Goal: Task Accomplishment & Management: Manage account settings

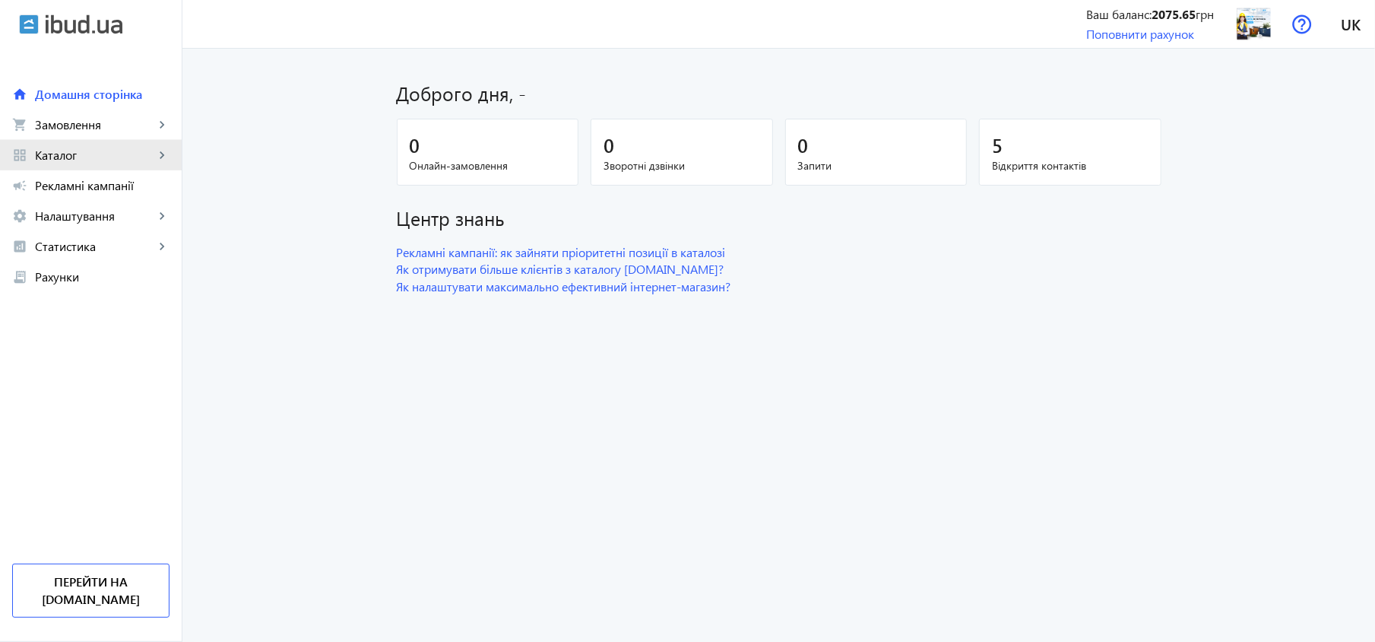
click at [83, 154] on span "Каталог" at bounding box center [94, 154] width 119 height 15
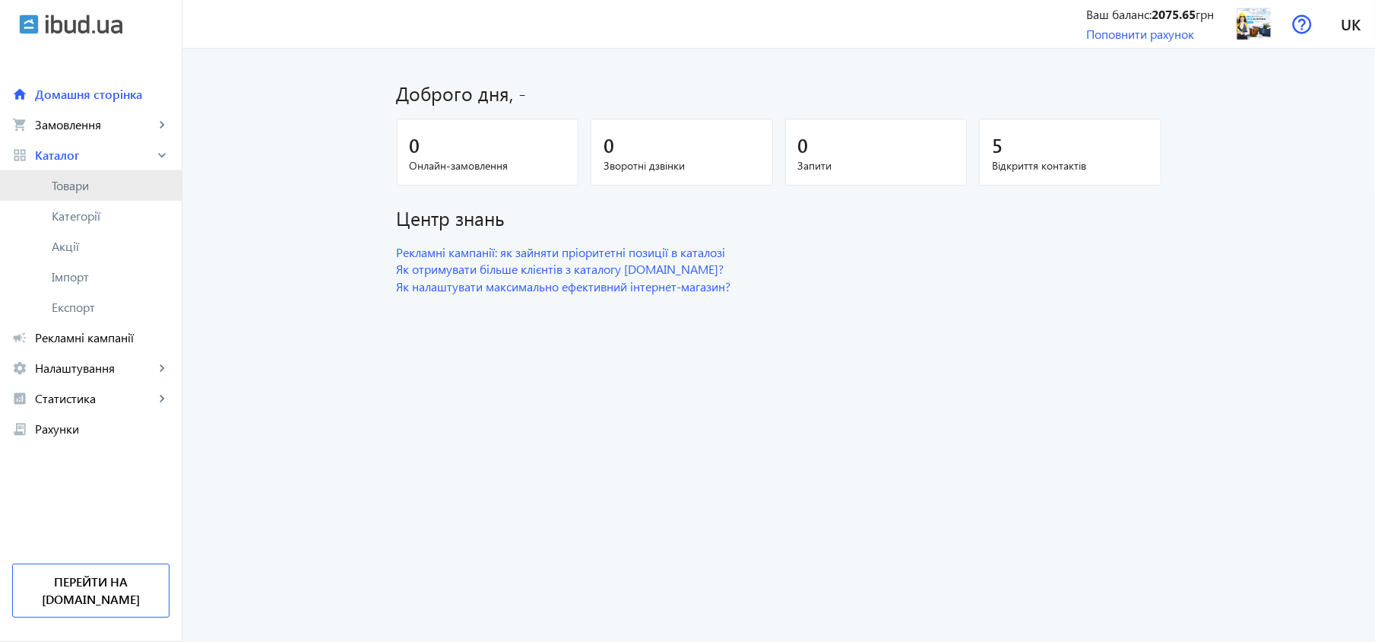
click at [74, 181] on span "Товари" at bounding box center [111, 185] width 118 height 15
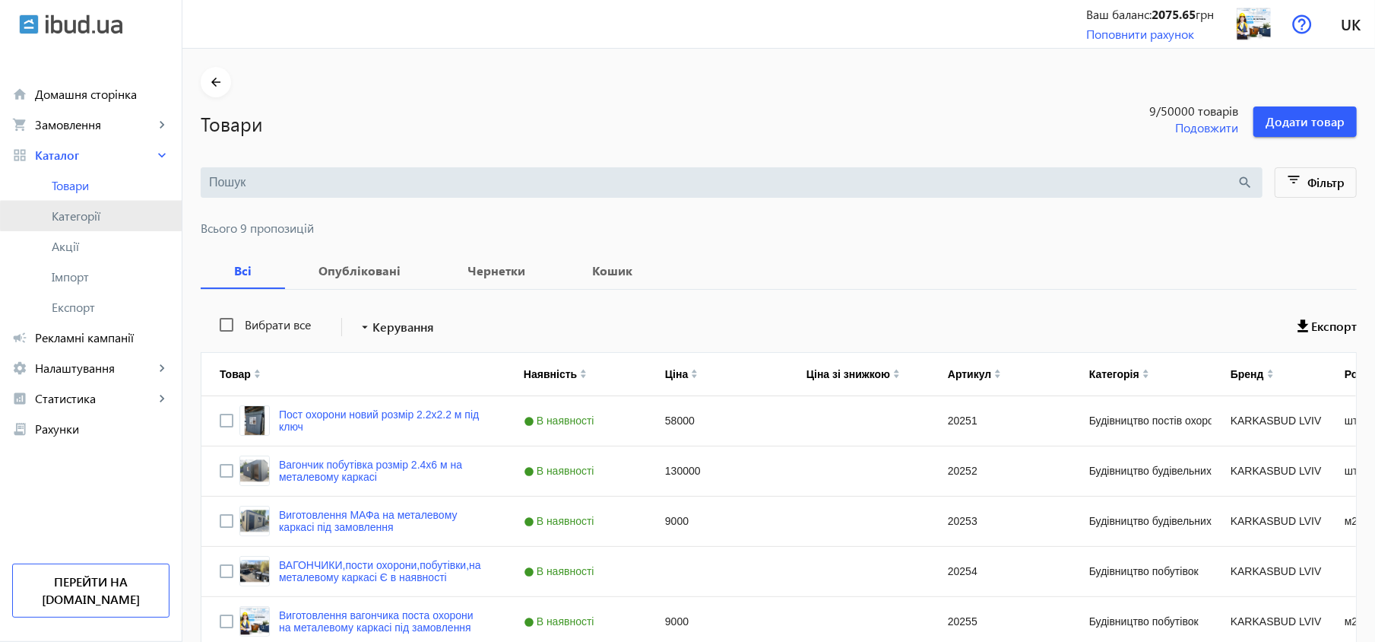
click at [120, 216] on span "Категорії" at bounding box center [111, 215] width 118 height 15
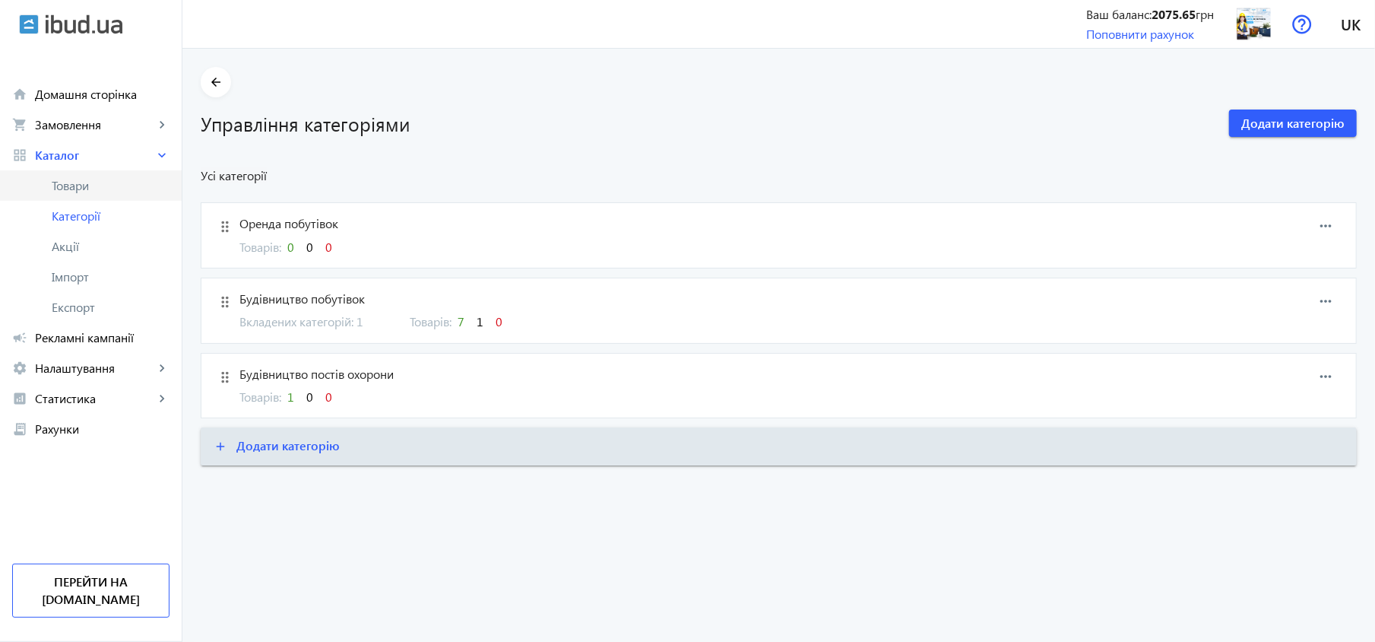
click at [116, 187] on span "Товари" at bounding box center [111, 185] width 118 height 15
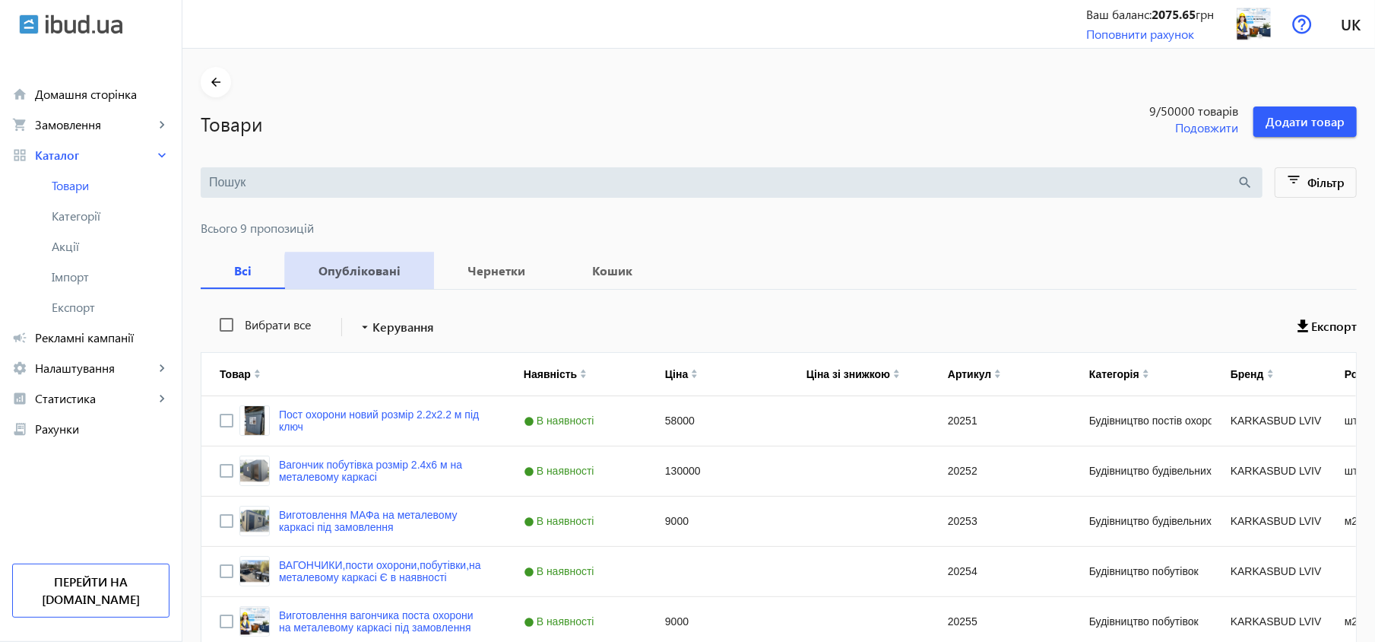
click at [387, 277] on b "Опубліковані" at bounding box center [359, 271] width 113 height 12
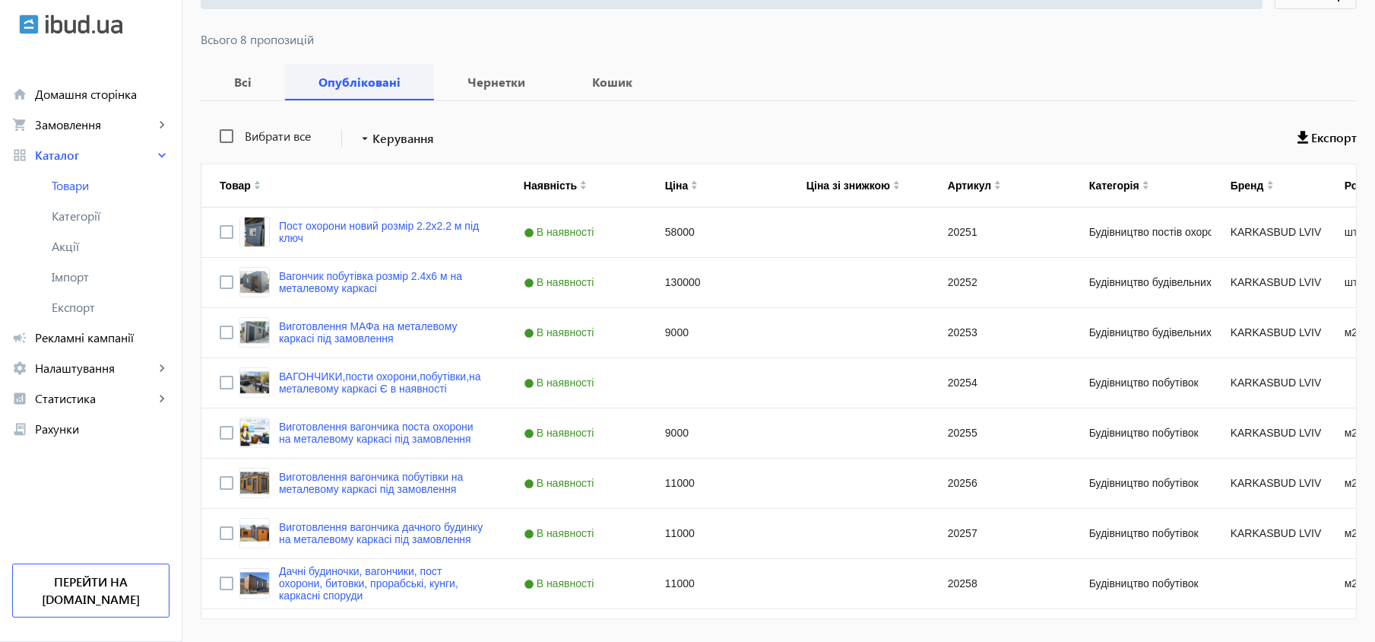
scroll to position [202, 0]
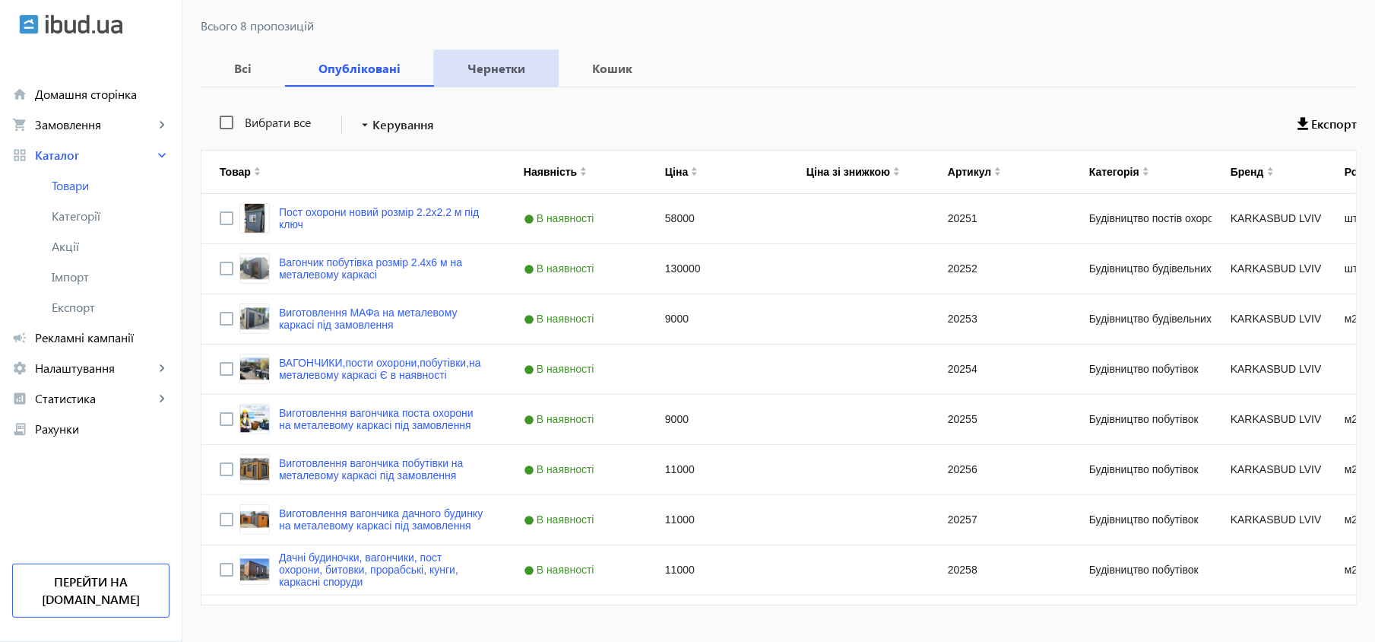
click at [493, 74] on b "Чернетки" at bounding box center [496, 68] width 88 height 12
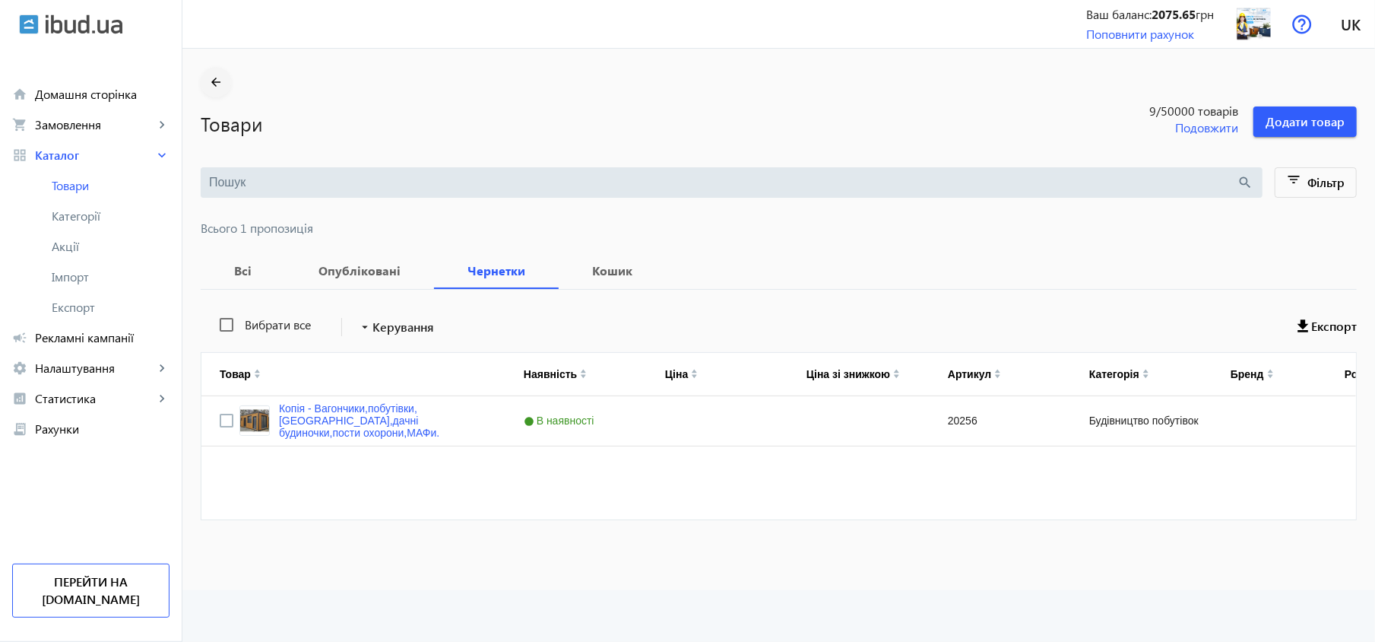
click at [216, 85] on mat-icon "arrow_back" at bounding box center [216, 82] width 19 height 19
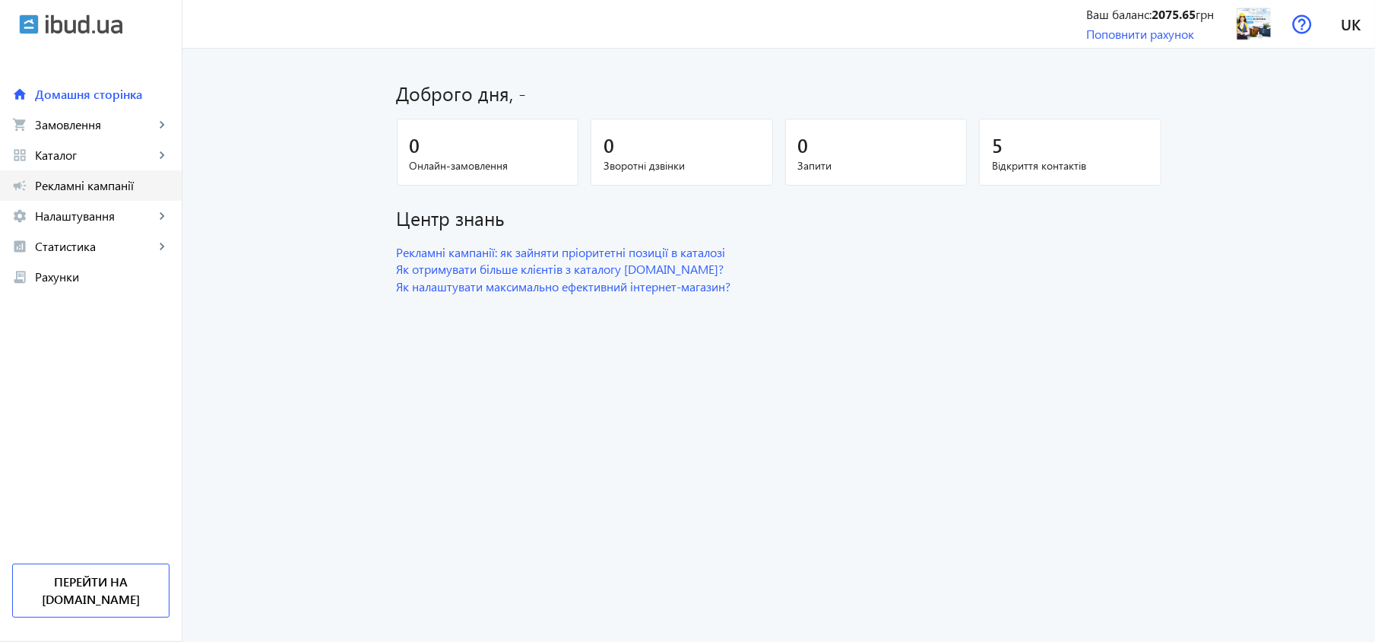
click at [125, 178] on span "Рекламні кампанії" at bounding box center [102, 185] width 135 height 15
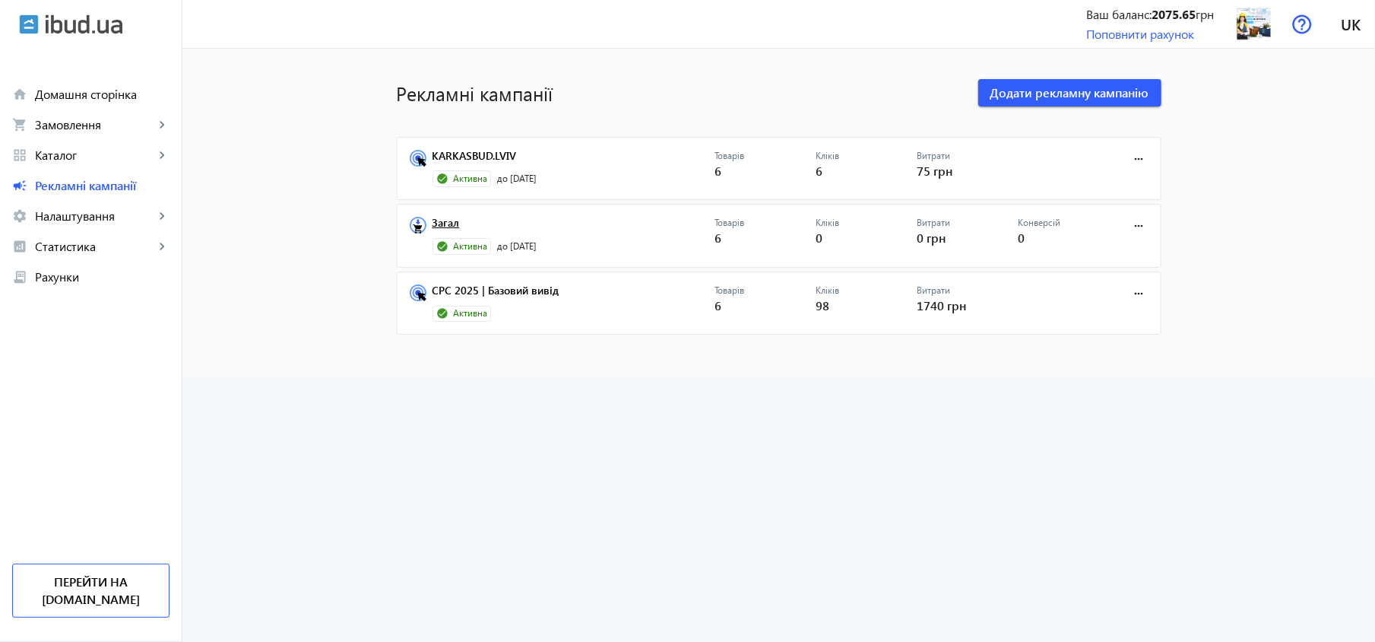
click at [441, 227] on link "Загал" at bounding box center [574, 227] width 283 height 21
